Goal: Task Accomplishment & Management: Complete application form

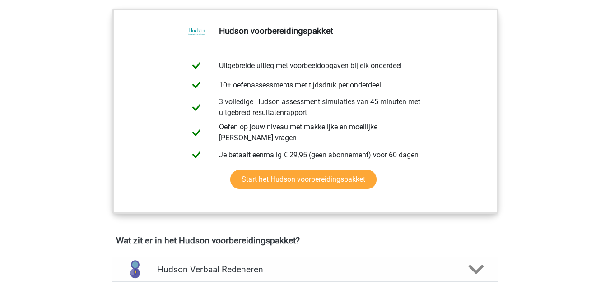
scroll to position [226, 0]
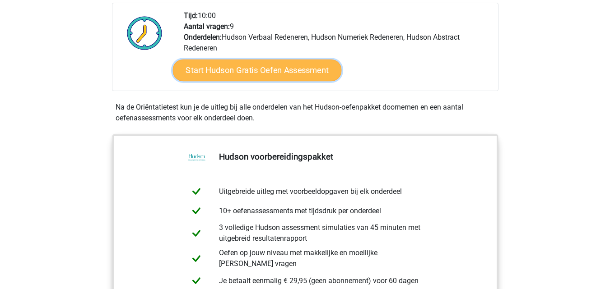
click at [259, 71] on link "Start Hudson Gratis Oefen Assessment" at bounding box center [256, 71] width 169 height 22
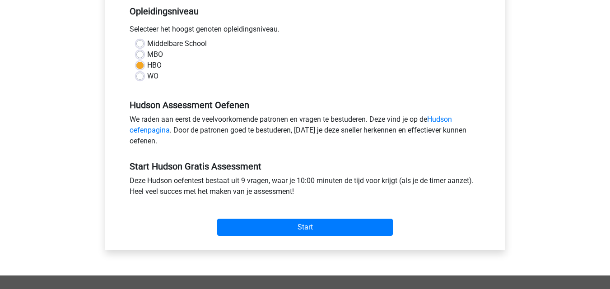
scroll to position [226, 0]
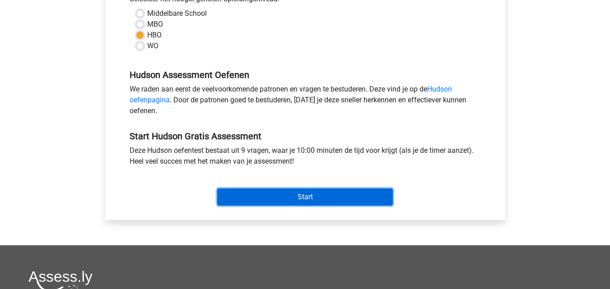
click at [297, 198] on input "Start" at bounding box center [305, 197] width 176 height 17
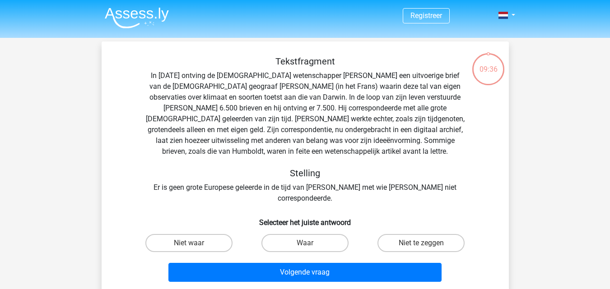
click at [305, 243] on input "Waar" at bounding box center [308, 246] width 6 height 6
radio input "true"
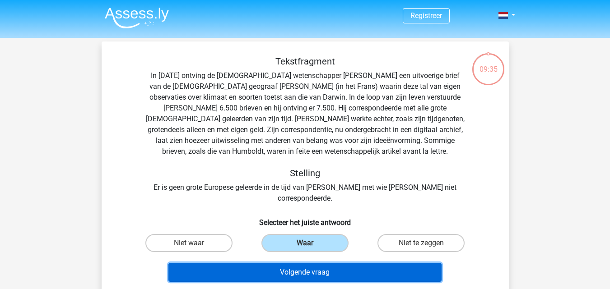
click at [309, 265] on button "Volgende vraag" at bounding box center [304, 272] width 273 height 19
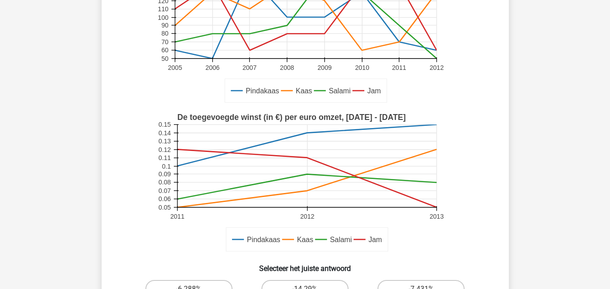
scroll to position [226, 0]
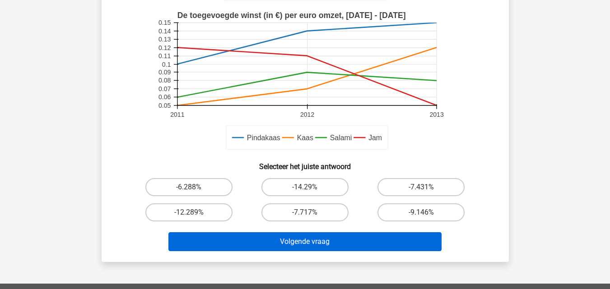
drag, startPoint x: 417, startPoint y: 212, endPoint x: 339, endPoint y: 243, distance: 84.1
click at [417, 212] on label "-9.146%" at bounding box center [420, 213] width 87 height 18
click at [421, 213] on input "-9.146%" at bounding box center [424, 216] width 6 height 6
radio input "true"
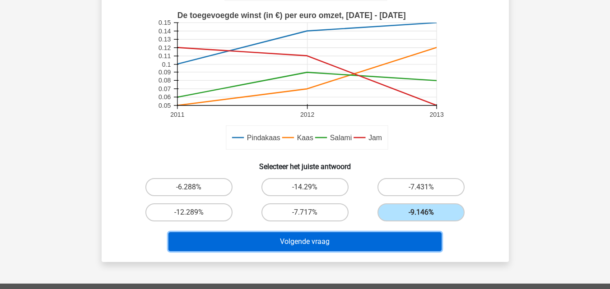
click at [315, 241] on button "Volgende vraag" at bounding box center [304, 241] width 273 height 19
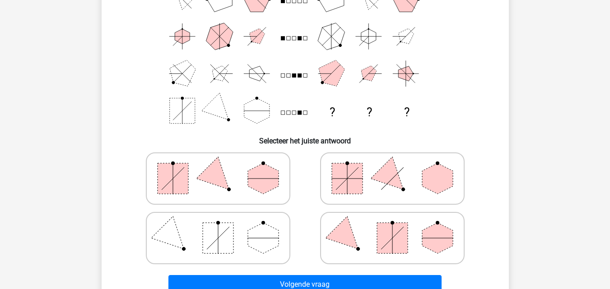
scroll to position [87, 0]
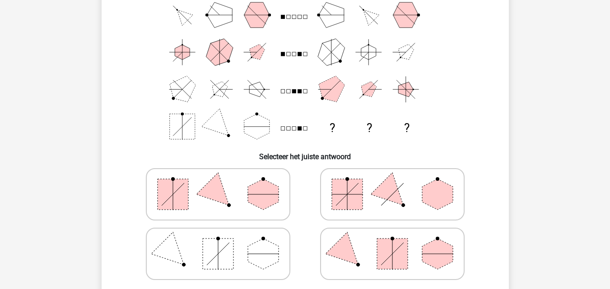
click at [406, 199] on icon at bounding box center [392, 194] width 135 height 45
click at [398, 183] on input "radio" at bounding box center [395, 180] width 6 height 6
radio input "true"
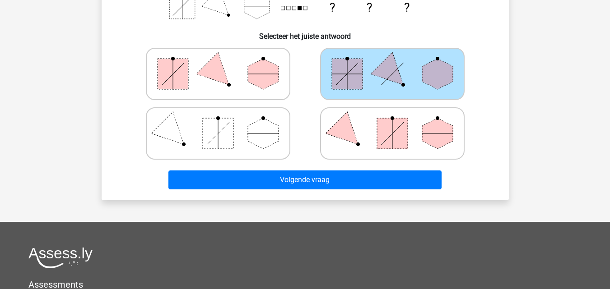
scroll to position [222, 0]
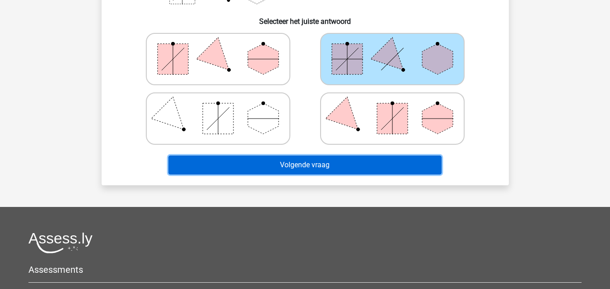
click at [362, 165] on button "Volgende vraag" at bounding box center [304, 165] width 273 height 19
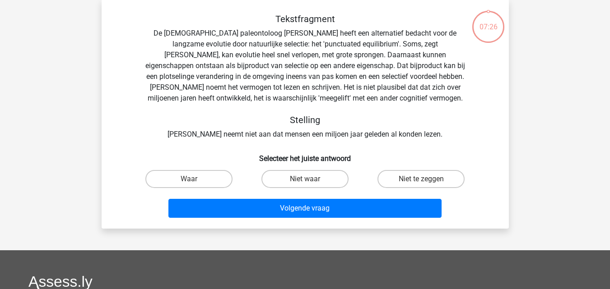
scroll to position [42, 0]
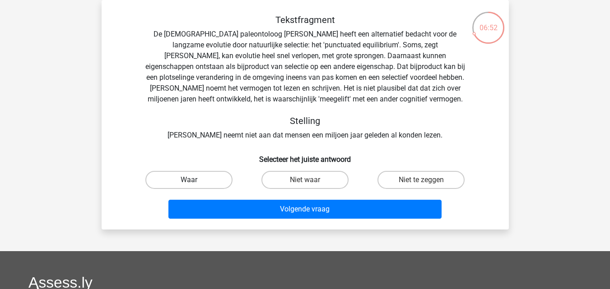
click at [199, 181] on label "Waar" at bounding box center [188, 180] width 87 height 18
click at [195, 181] on input "Waar" at bounding box center [192, 183] width 6 height 6
radio input "true"
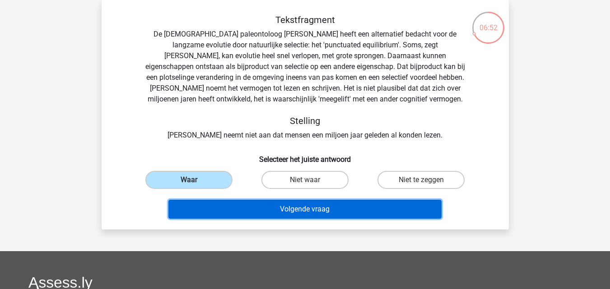
click at [312, 210] on button "Volgende vraag" at bounding box center [304, 209] width 273 height 19
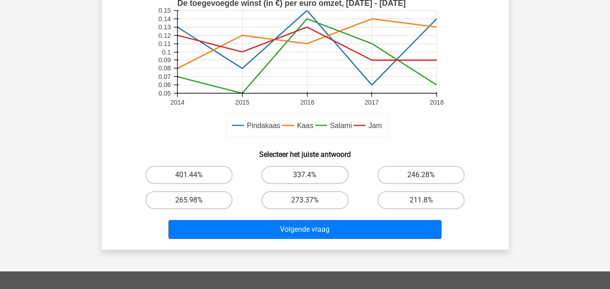
scroll to position [267, 0]
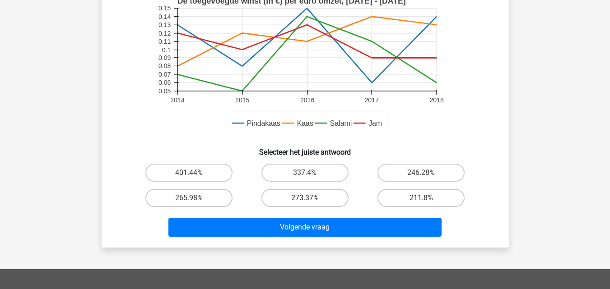
click at [318, 196] on label "273.37%" at bounding box center [304, 198] width 87 height 18
click at [311, 198] on input "273.37%" at bounding box center [308, 201] width 6 height 6
radio input "true"
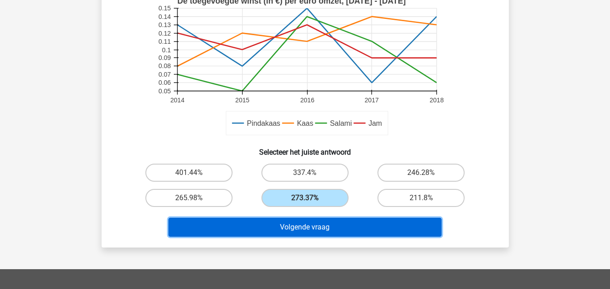
click at [317, 230] on button "Volgende vraag" at bounding box center [304, 227] width 273 height 19
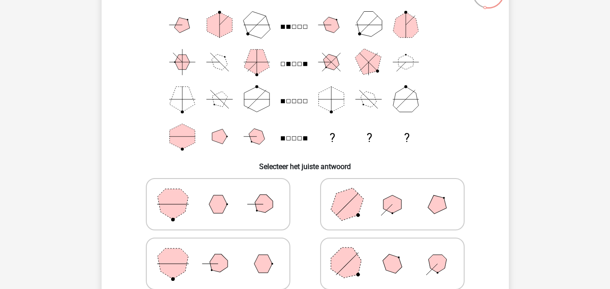
scroll to position [90, 0]
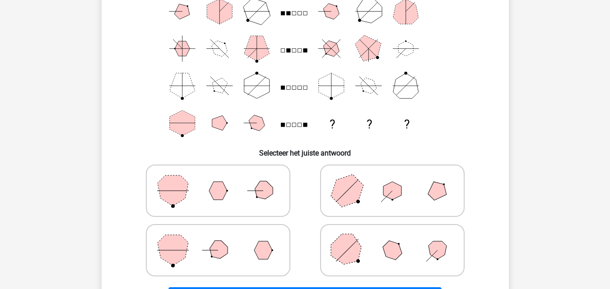
click at [269, 257] on polygon at bounding box center [263, 250] width 18 height 18
click at [224, 239] on input "radio" at bounding box center [221, 236] width 6 height 6
radio input "true"
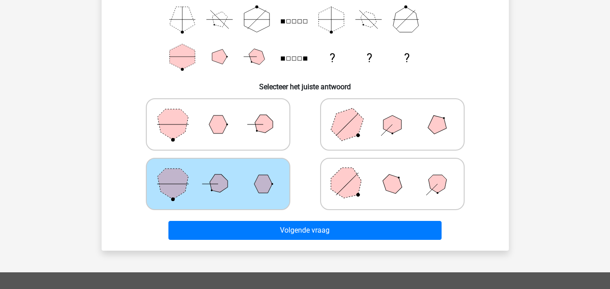
scroll to position [181, 0]
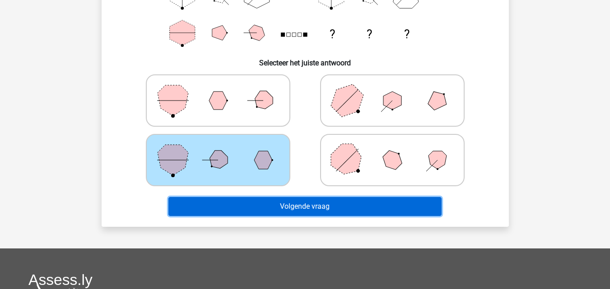
click at [326, 204] on button "Volgende vraag" at bounding box center [304, 206] width 273 height 19
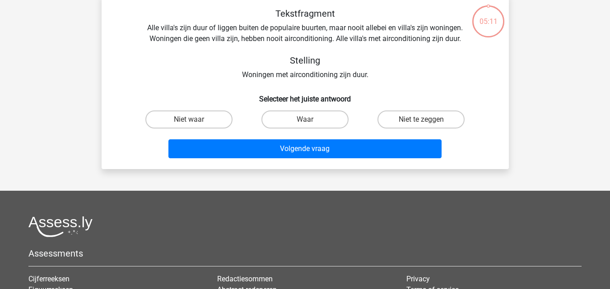
scroll to position [42, 0]
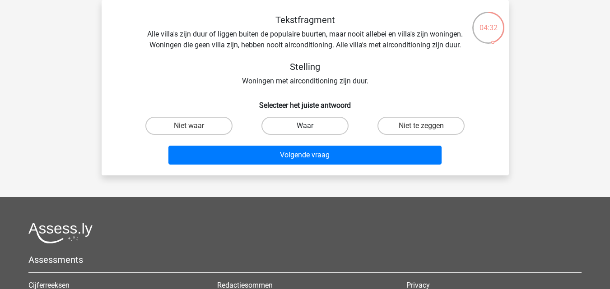
click at [322, 125] on label "Waar" at bounding box center [304, 126] width 87 height 18
click at [311, 126] on input "Waar" at bounding box center [308, 129] width 6 height 6
radio input "true"
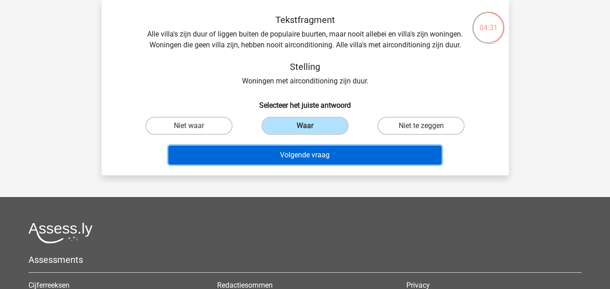
click at [322, 158] on button "Volgende vraag" at bounding box center [304, 155] width 273 height 19
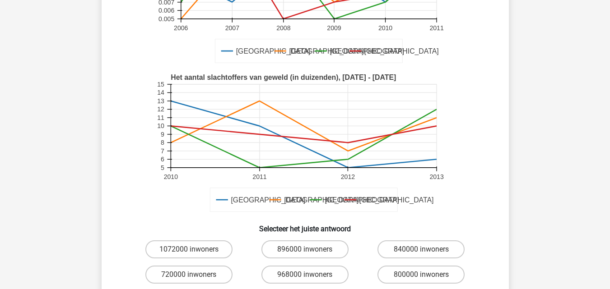
scroll to position [181, 0]
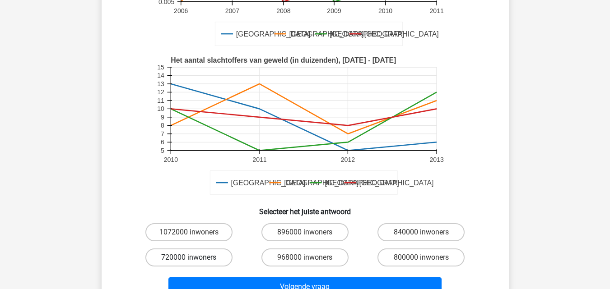
click at [205, 258] on label "720000 inwoners" at bounding box center [188, 258] width 87 height 18
click at [195, 258] on input "720000 inwoners" at bounding box center [192, 261] width 6 height 6
radio input "true"
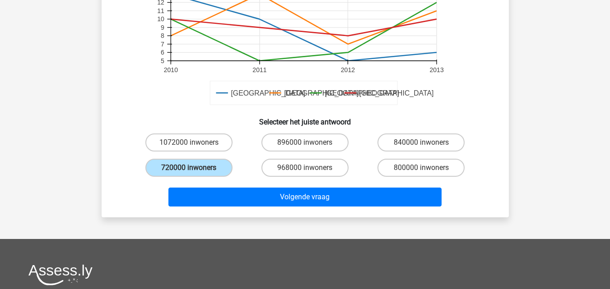
scroll to position [271, 0]
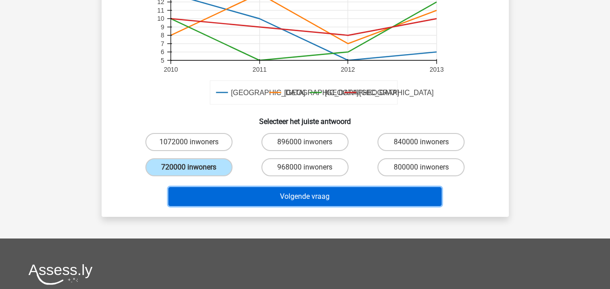
click at [330, 195] on button "Volgende vraag" at bounding box center [304, 196] width 273 height 19
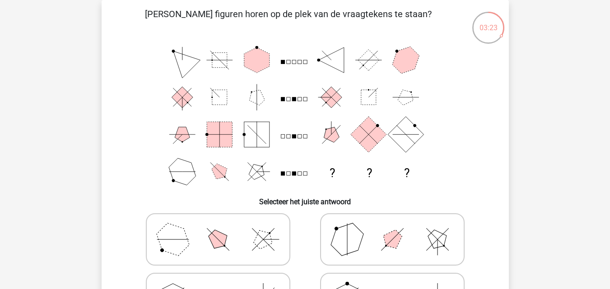
scroll to position [87, 0]
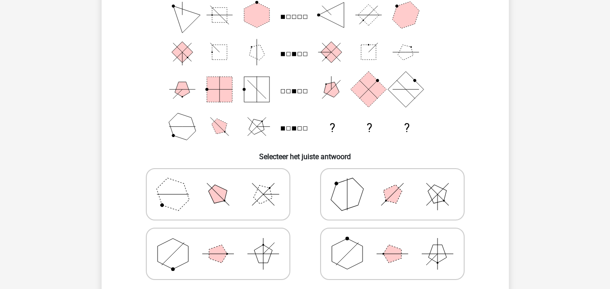
click at [235, 273] on icon at bounding box center [217, 254] width 135 height 45
click at [224, 243] on input "radio" at bounding box center [221, 240] width 6 height 6
radio input "true"
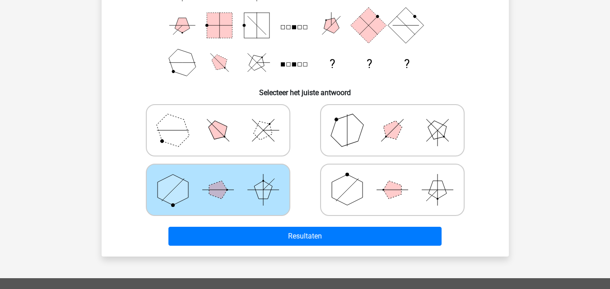
scroll to position [222, 0]
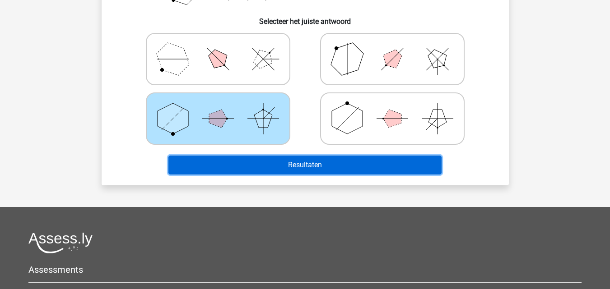
click at [339, 165] on button "Resultaten" at bounding box center [304, 165] width 273 height 19
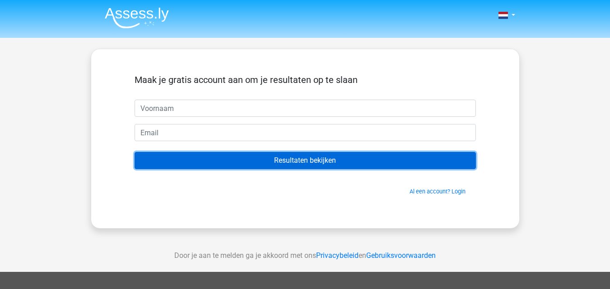
click at [287, 160] on input "Resultaten bekijken" at bounding box center [304, 160] width 341 height 17
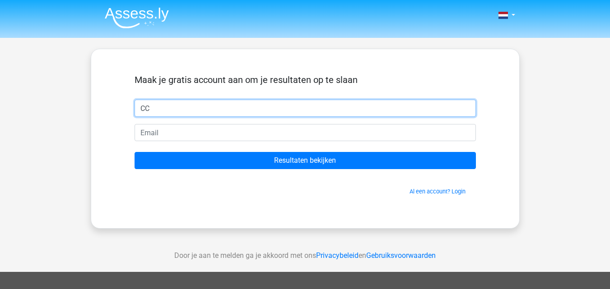
type input "CC"
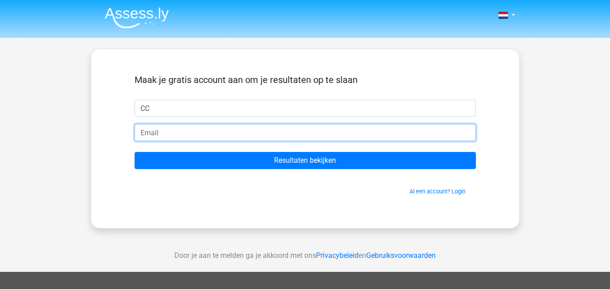
click at [174, 131] on input "email" at bounding box center [304, 132] width 341 height 17
type input "[EMAIL_ADDRESS][DOMAIN_NAME]"
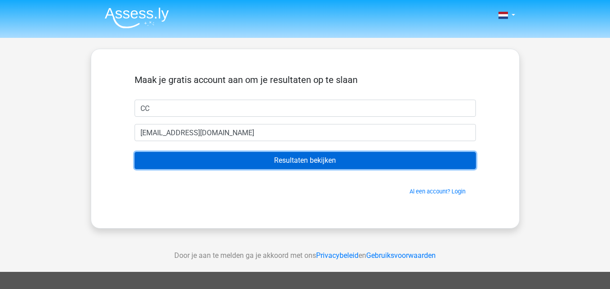
click at [330, 164] on input "Resultaten bekijken" at bounding box center [304, 160] width 341 height 17
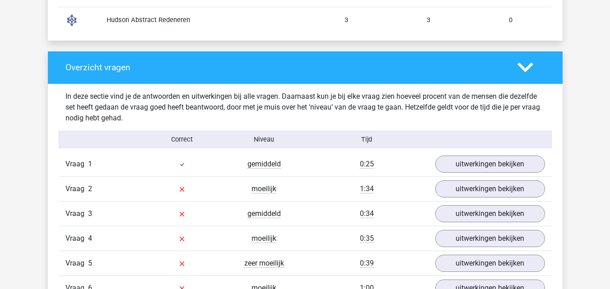
scroll to position [858, 0]
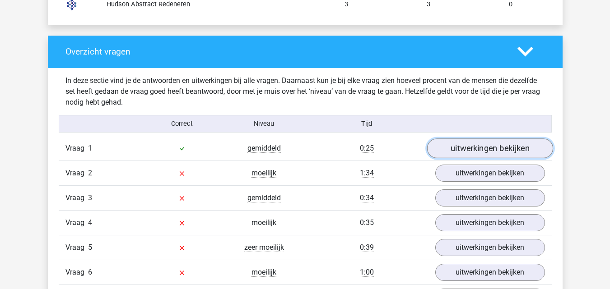
click at [505, 145] on link "uitwerkingen bekijken" at bounding box center [490, 149] width 126 height 20
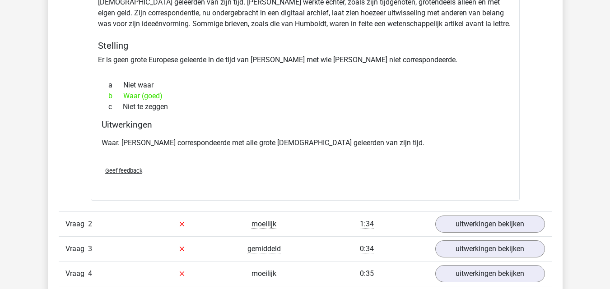
scroll to position [1128, 0]
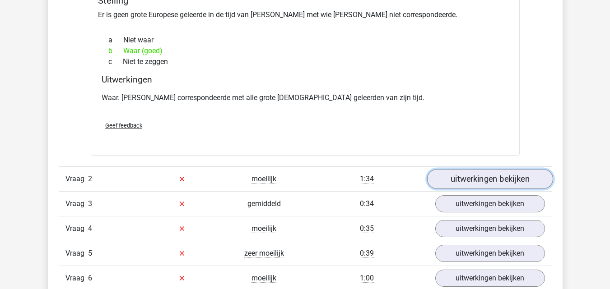
click at [514, 180] on link "uitwerkingen bekijken" at bounding box center [490, 179] width 126 height 20
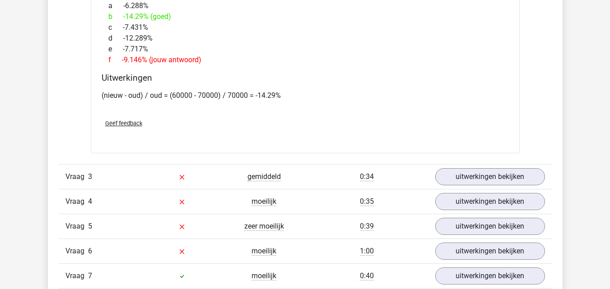
scroll to position [1670, 0]
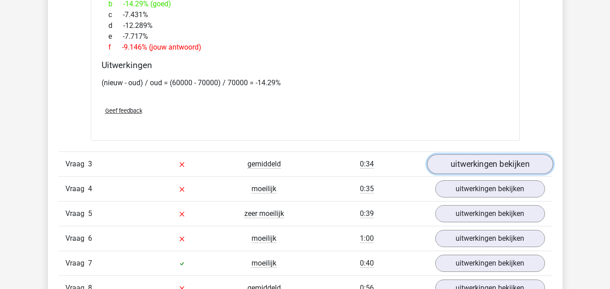
click at [497, 167] on link "uitwerkingen bekijken" at bounding box center [490, 164] width 126 height 20
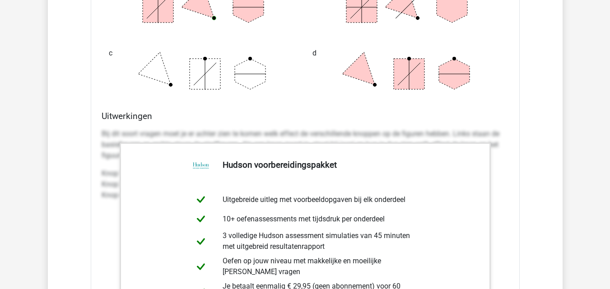
scroll to position [2302, 0]
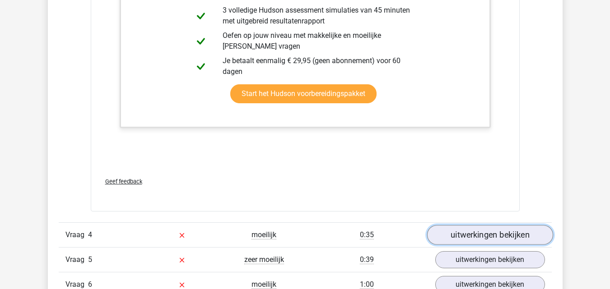
click at [507, 234] on link "uitwerkingen bekijken" at bounding box center [490, 235] width 126 height 20
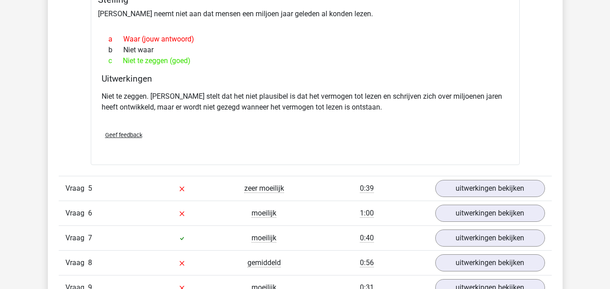
scroll to position [2663, 0]
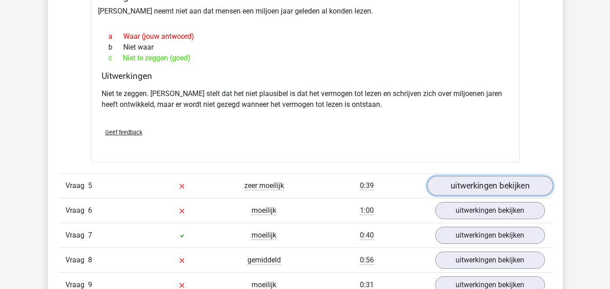
click at [519, 186] on link "uitwerkingen bekijken" at bounding box center [490, 186] width 126 height 20
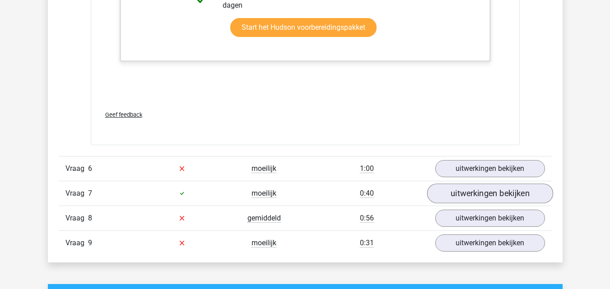
scroll to position [3475, 0]
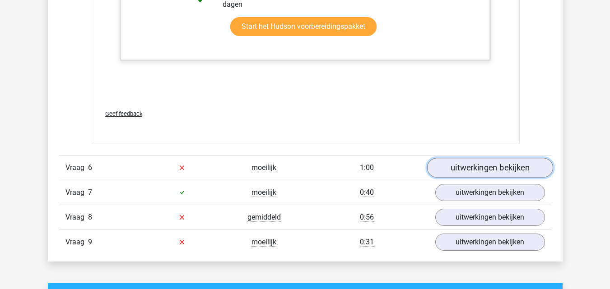
click at [467, 170] on link "uitwerkingen bekijken" at bounding box center [490, 168] width 126 height 20
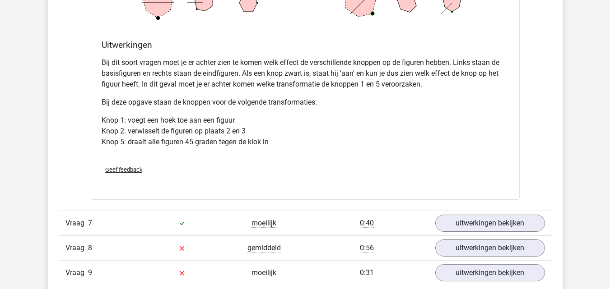
scroll to position [3972, 0]
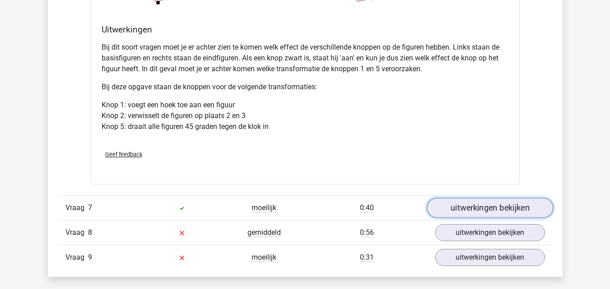
click at [492, 206] on link "uitwerkingen bekijken" at bounding box center [490, 208] width 126 height 20
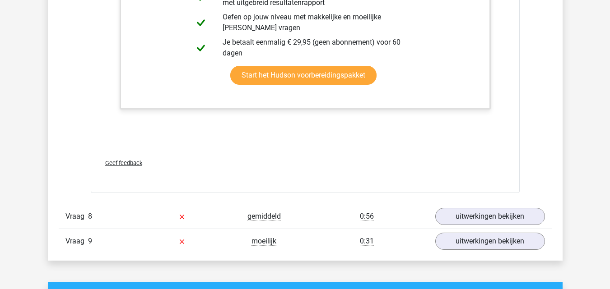
scroll to position [4468, 0]
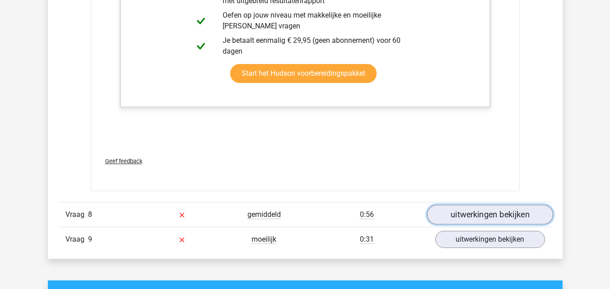
click at [501, 214] on link "uitwerkingen bekijken" at bounding box center [490, 215] width 126 height 20
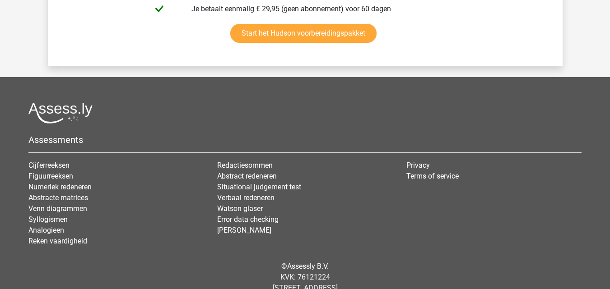
scroll to position [5723, 0]
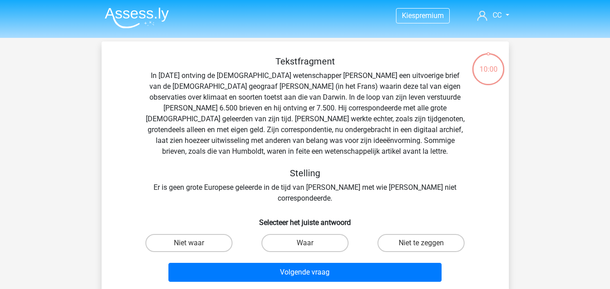
scroll to position [222, 0]
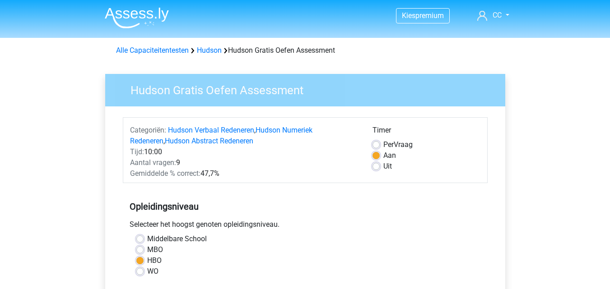
scroll to position [226, 0]
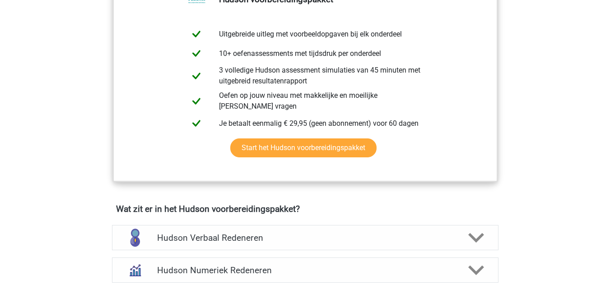
scroll to position [271, 0]
